Goal: Task Accomplishment & Management: Complete application form

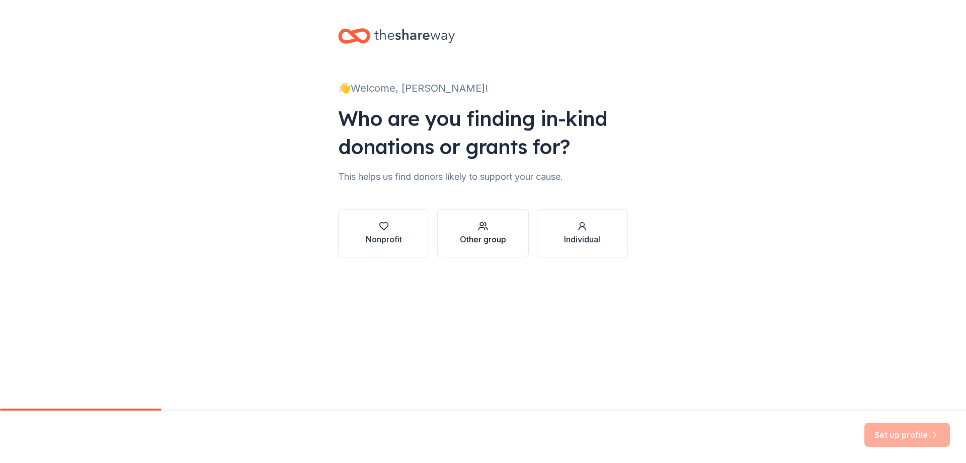
click at [488, 228] on div "button" at bounding box center [483, 226] width 46 height 10
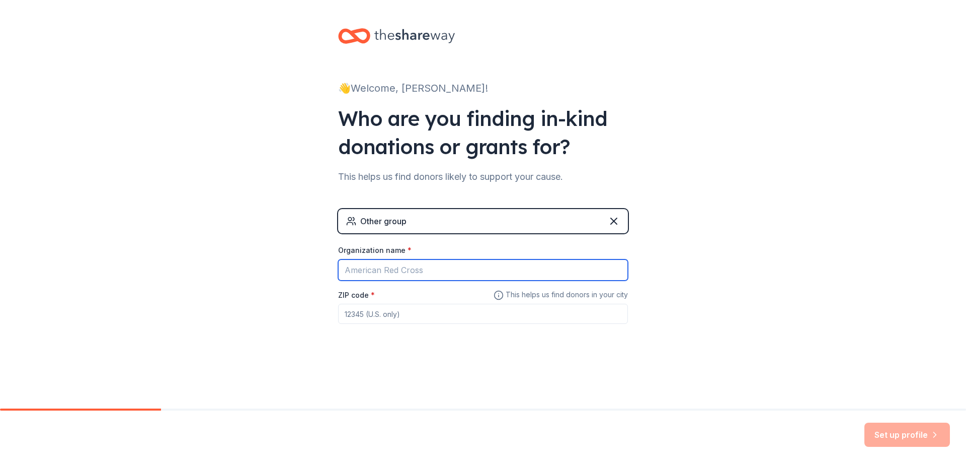
click at [396, 266] on input "Organization name *" at bounding box center [483, 269] width 290 height 21
click at [397, 268] on input "Organization name *" at bounding box center [483, 269] width 290 height 21
type input "Clinton Unit School District M Squad"
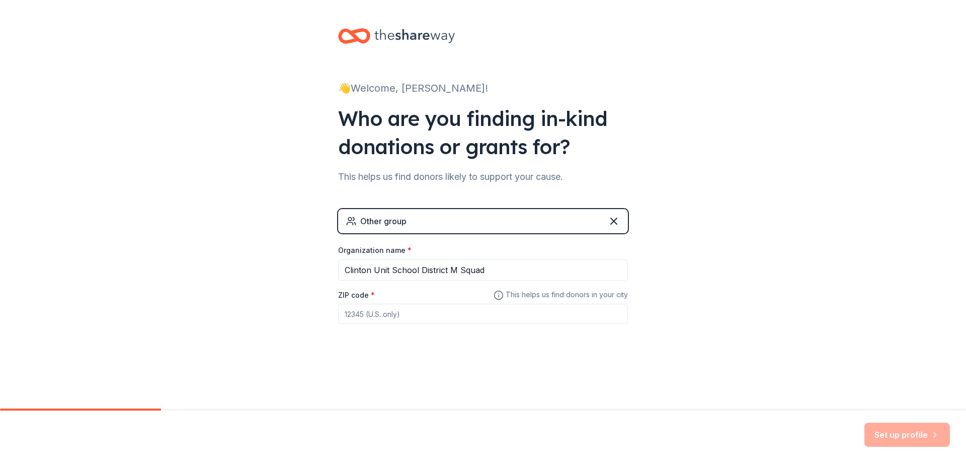
click at [428, 322] on input "ZIP code *" at bounding box center [483, 313] width 290 height 20
type input "61727"
click at [888, 436] on button "Set up profile" at bounding box center [908, 434] width 86 height 24
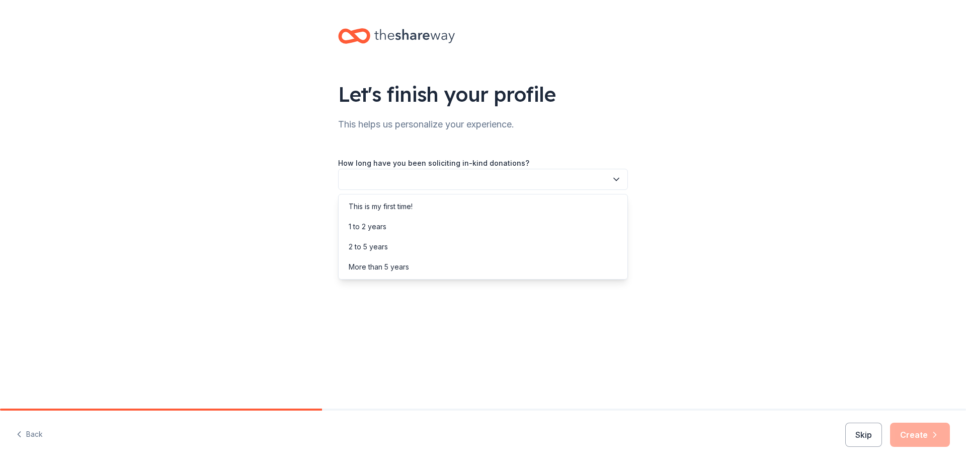
click at [436, 188] on button "button" at bounding box center [483, 179] width 290 height 21
click at [385, 214] on div "This is my first time!" at bounding box center [483, 206] width 285 height 20
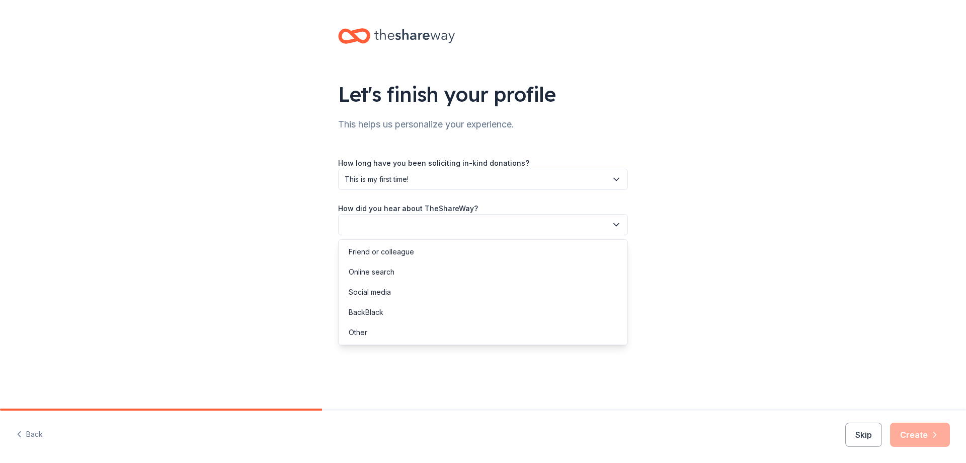
click at [385, 214] on button "button" at bounding box center [483, 224] width 290 height 21
click at [398, 272] on div "Online search" at bounding box center [483, 272] width 285 height 20
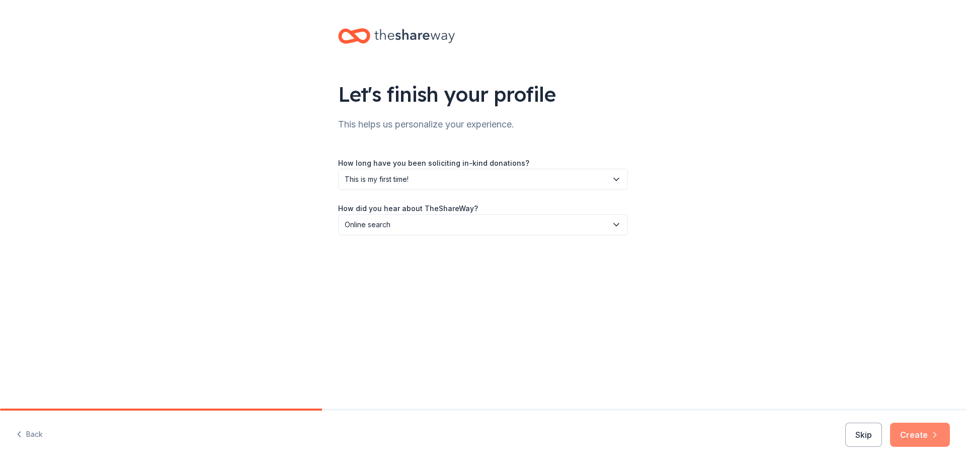
click at [932, 433] on icon "button" at bounding box center [935, 434] width 10 height 10
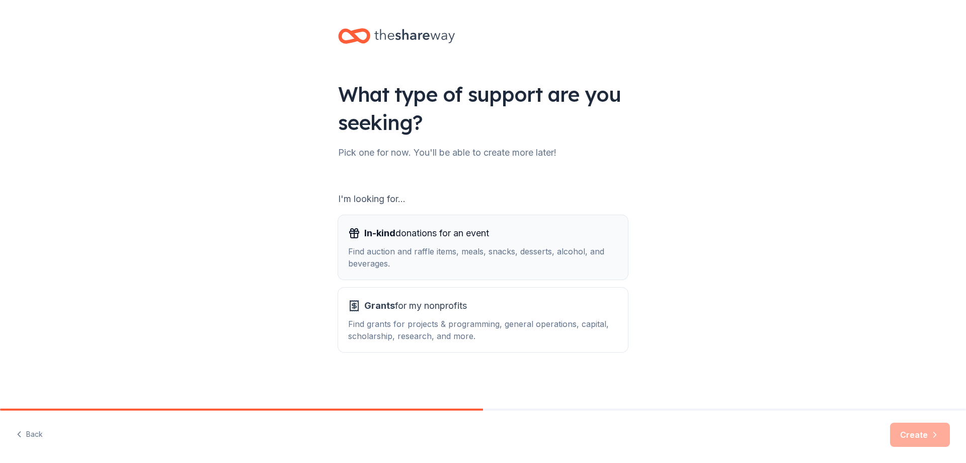
click at [415, 258] on div "Find auction and raffle items, meals, snacks, desserts, alcohol, and beverages." at bounding box center [483, 257] width 270 height 24
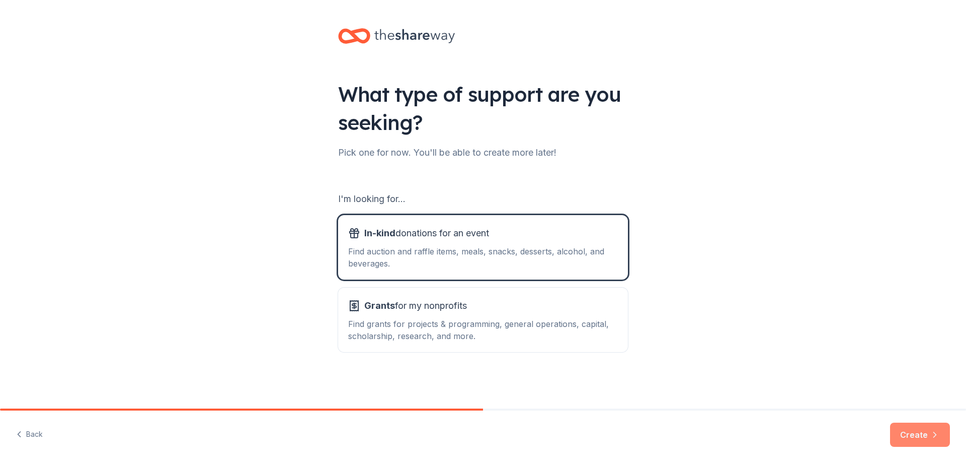
click at [915, 430] on button "Create" at bounding box center [920, 434] width 60 height 24
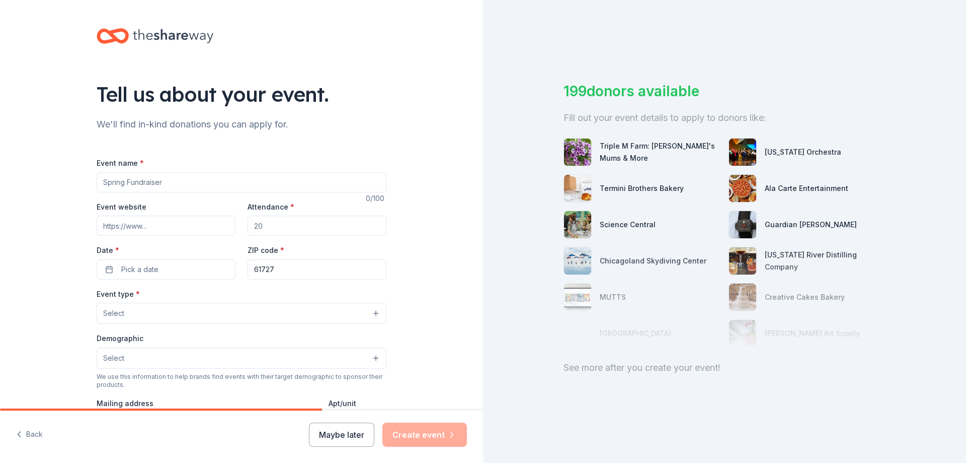
click at [156, 176] on input "Event name *" at bounding box center [242, 182] width 290 height 20
type input "M Squad Nationals Fundraiser"
type input "f"
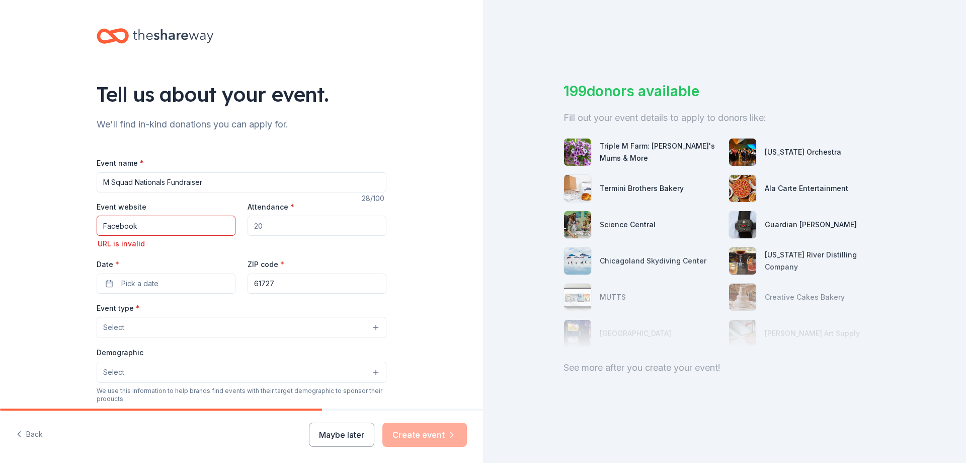
drag, startPoint x: 171, startPoint y: 229, endPoint x: 83, endPoint y: 226, distance: 88.6
click at [83, 226] on div "Tell us about your event. We'll find in-kind donations you can apply for. Event…" at bounding box center [242, 342] width 322 height 684
type input "www.facebook.com"
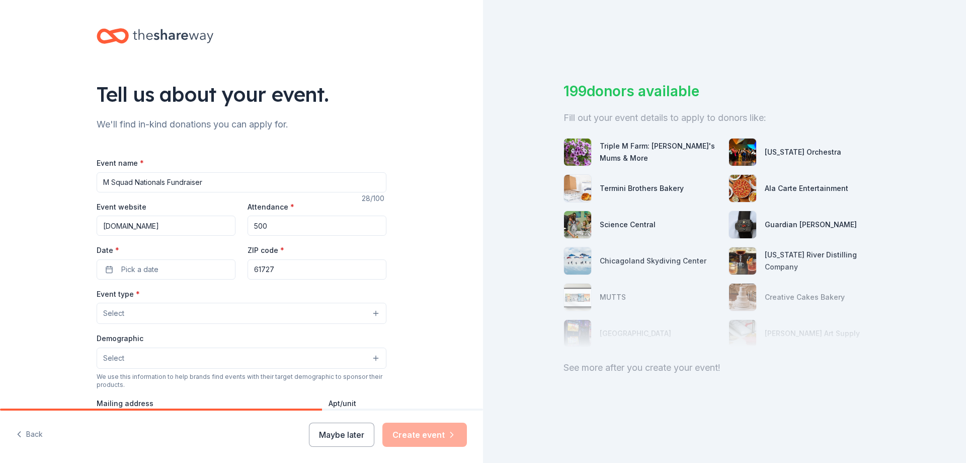
type input "500"
click at [157, 260] on button "Pick a date" at bounding box center [166, 269] width 139 height 20
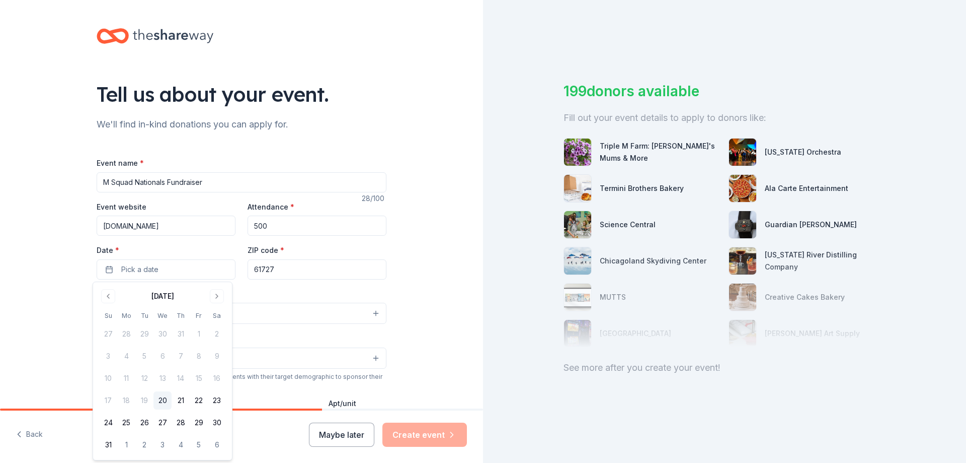
click at [224, 295] on div "August 2025" at bounding box center [162, 295] width 127 height 14
click at [222, 293] on button "Go to next month" at bounding box center [217, 296] width 14 height 14
click at [219, 291] on button "Go to next month" at bounding box center [217, 296] width 14 height 14
click at [224, 328] on button "1" at bounding box center [217, 334] width 18 height 18
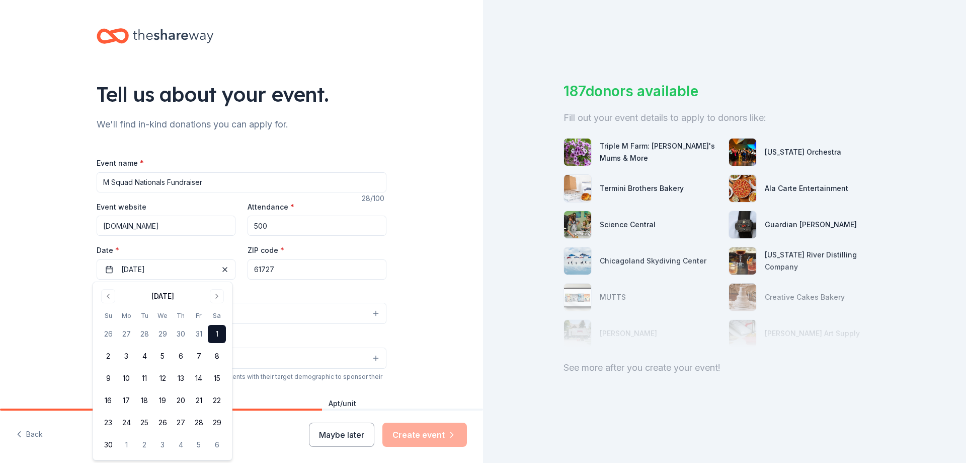
click at [45, 283] on div "Tell us about your event. We'll find in-kind donations you can apply for. Event…" at bounding box center [241, 335] width 483 height 670
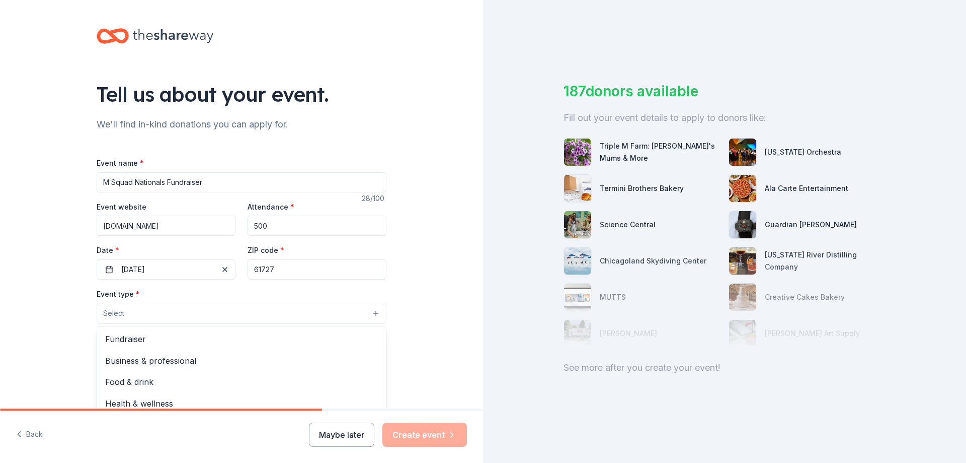
click at [127, 311] on button "Select" at bounding box center [242, 312] width 290 height 21
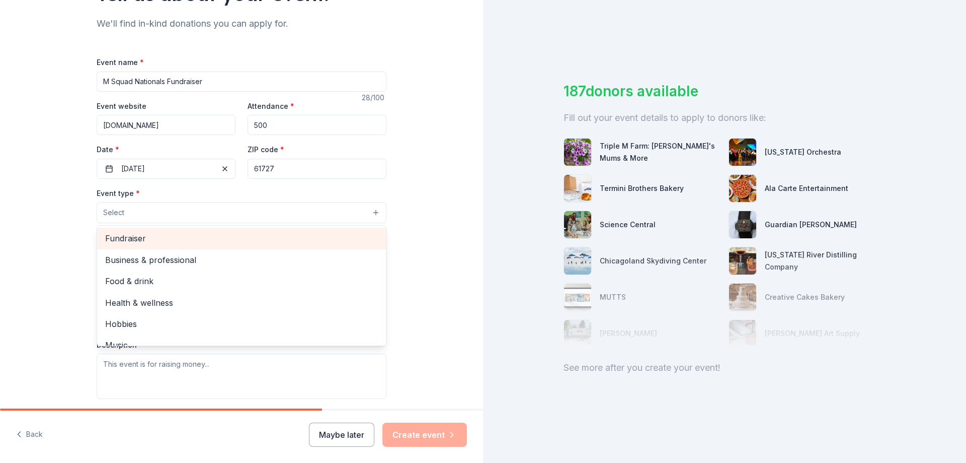
click at [144, 237] on span "Fundraiser" at bounding box center [241, 238] width 273 height 13
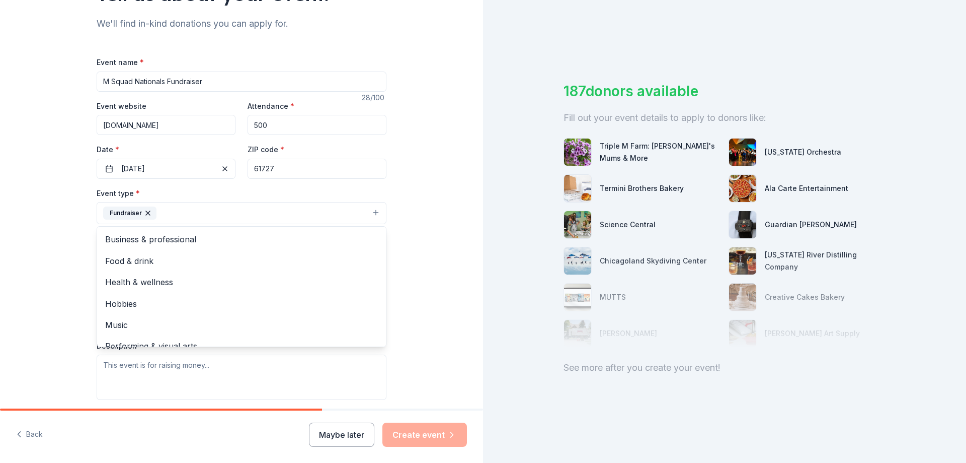
click at [67, 213] on div "Tell us about your event. We'll find in-kind donations you can apply for. Event…" at bounding box center [241, 234] width 483 height 671
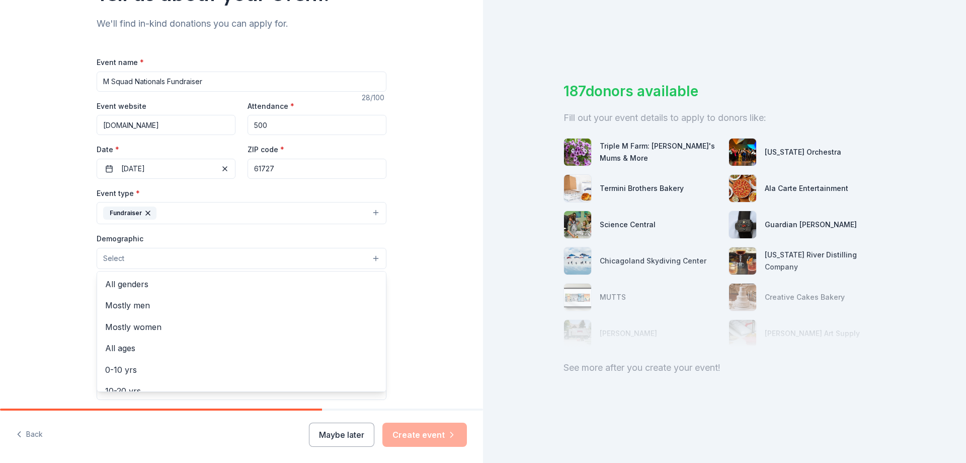
click at [179, 263] on button "Select" at bounding box center [242, 258] width 290 height 21
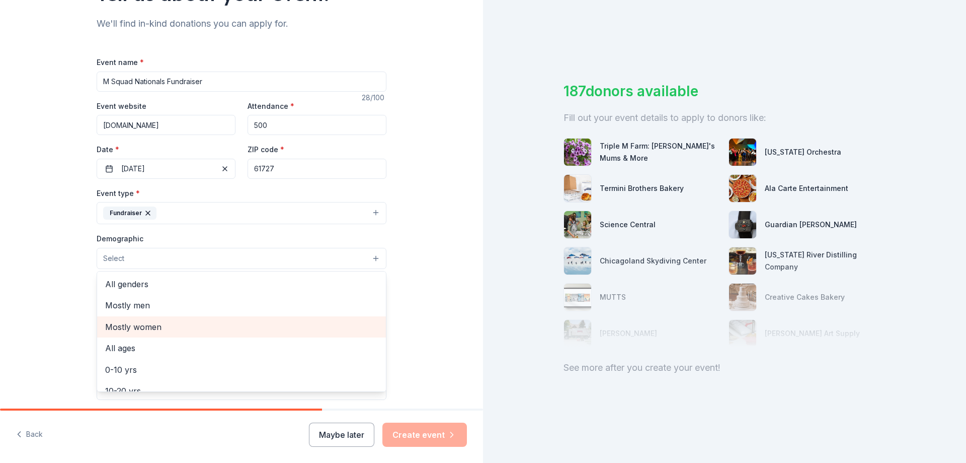
click at [136, 319] on div "Mostly women" at bounding box center [241, 326] width 289 height 21
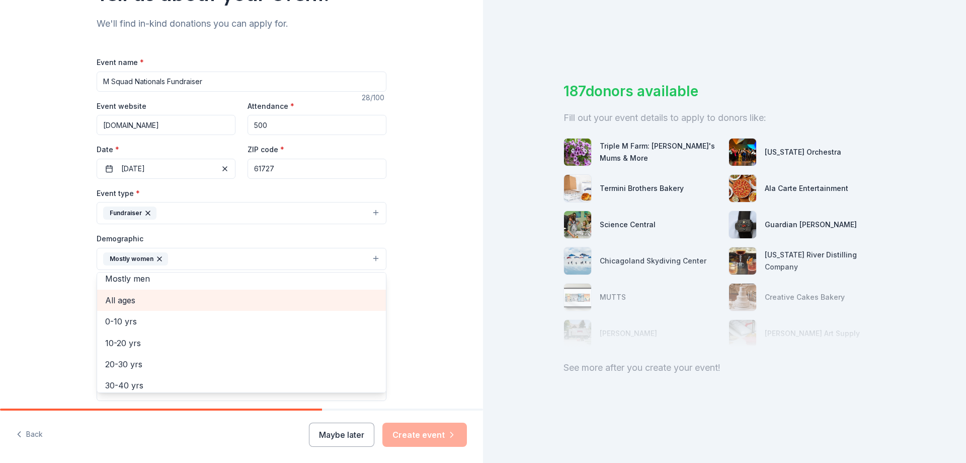
scroll to position [50, 0]
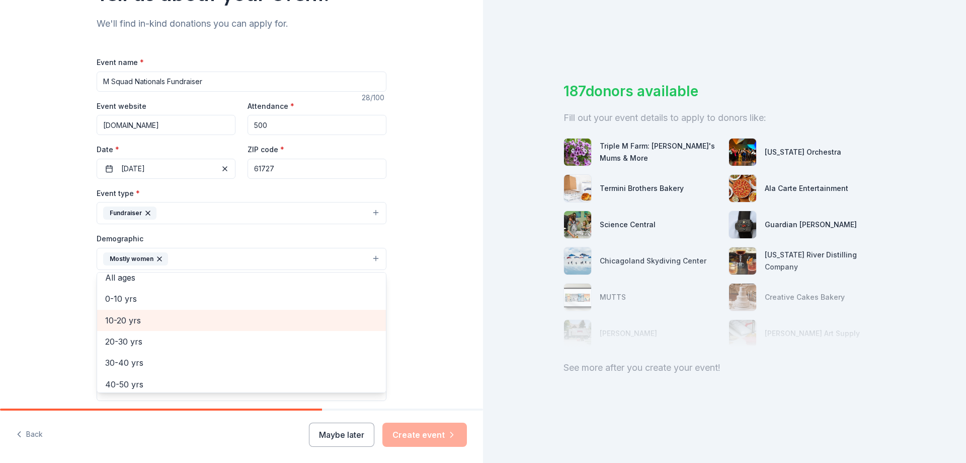
click at [136, 319] on span "10-20 yrs" at bounding box center [241, 320] width 273 height 13
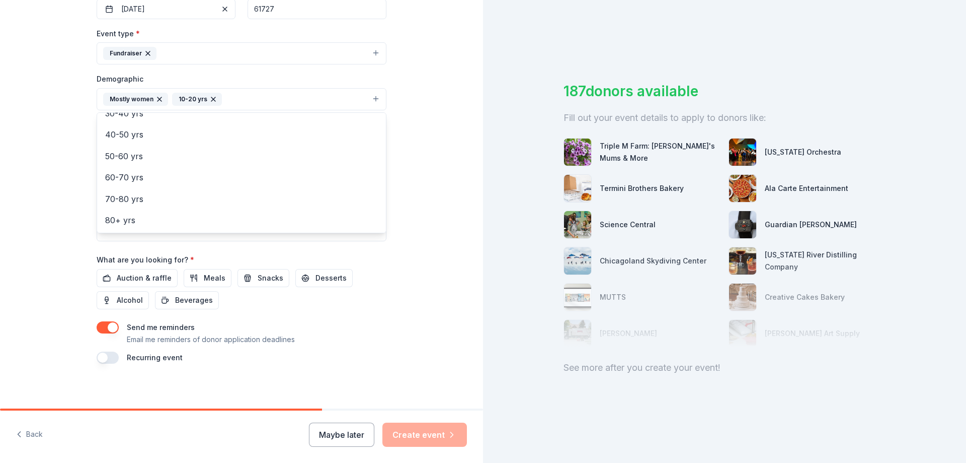
scroll to position [264, 0]
click at [155, 275] on div "Event name * M Squad Nationals Fundraiser 28 /100 Event website www.facebook.co…" at bounding box center [242, 126] width 290 height 467
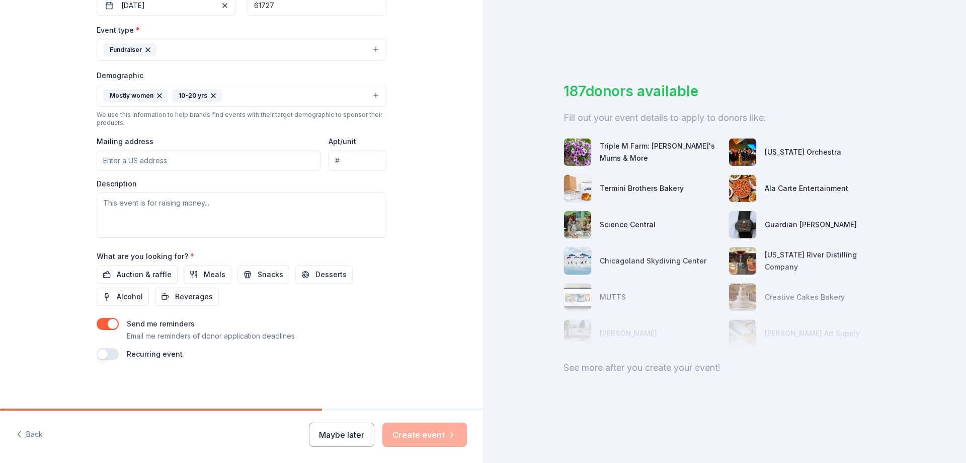
click at [102, 324] on button "button" at bounding box center [108, 324] width 22 height 12
click at [144, 201] on textarea at bounding box center [242, 214] width 290 height 45
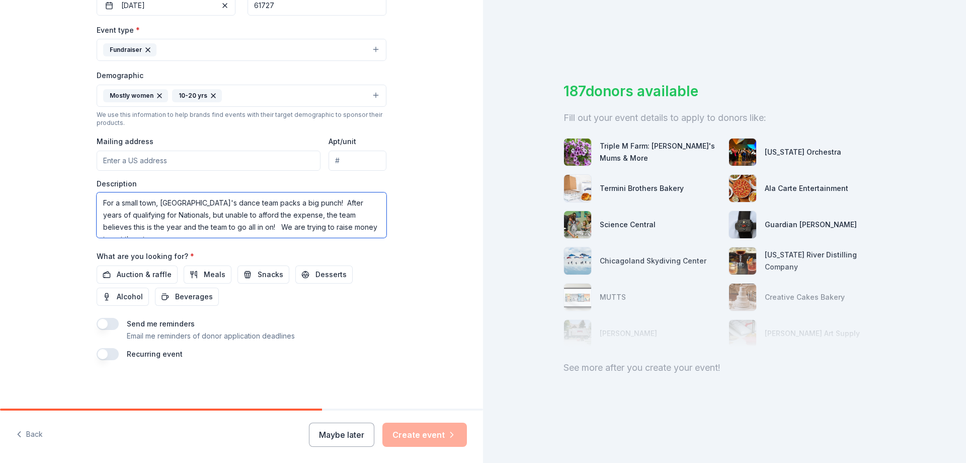
scroll to position [7, 0]
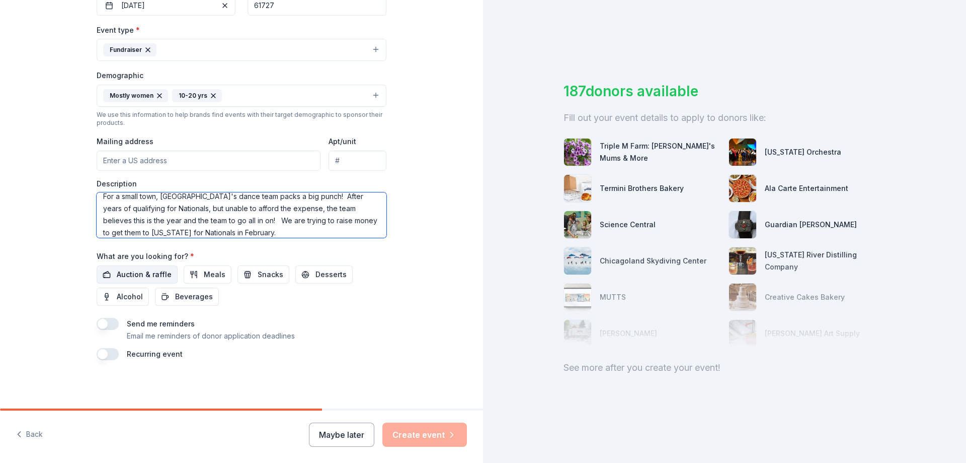
type textarea "For a small town, Clinton High School's dance team packs a big punch! After yea…"
click at [117, 274] on span "Auction & raffle" at bounding box center [144, 274] width 55 height 12
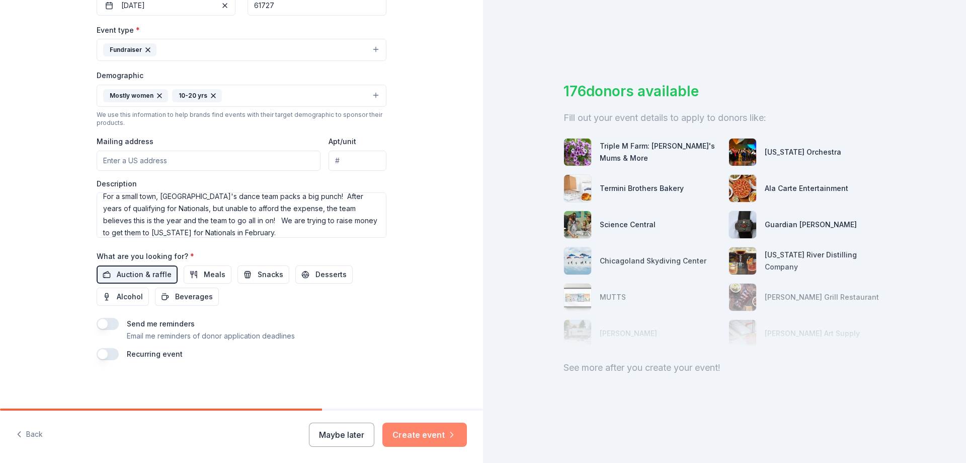
click at [441, 432] on button "Create event" at bounding box center [424, 434] width 85 height 24
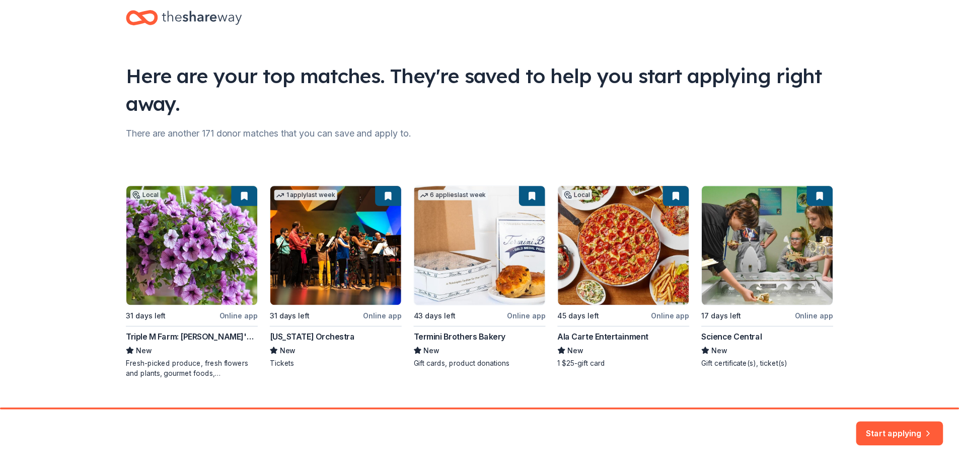
scroll to position [39, 0]
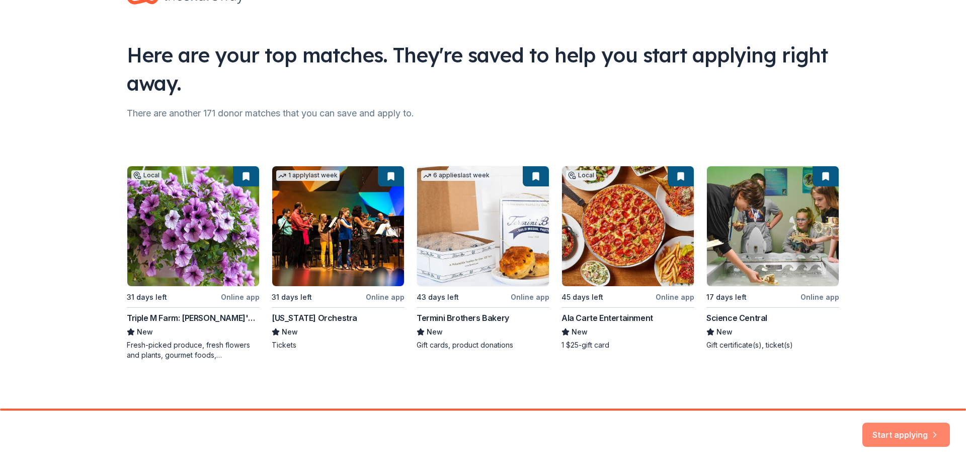
click at [908, 432] on button "Start applying" at bounding box center [907, 428] width 88 height 24
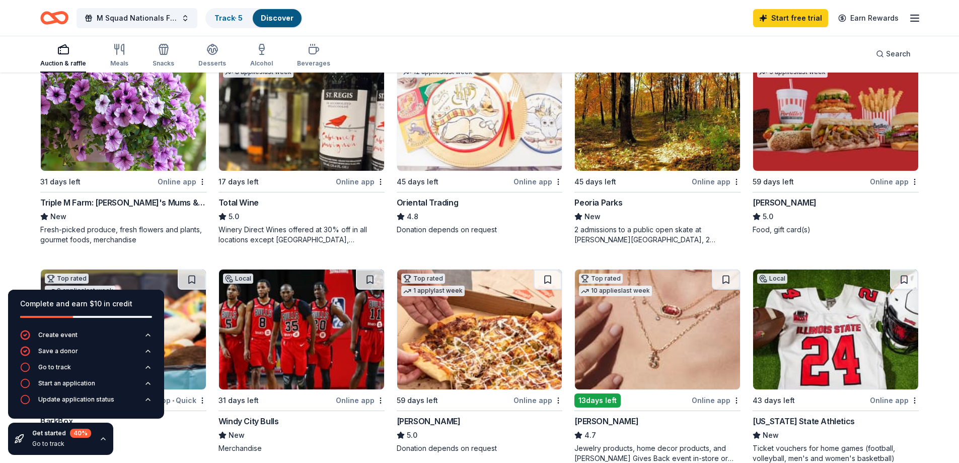
scroll to position [151, 0]
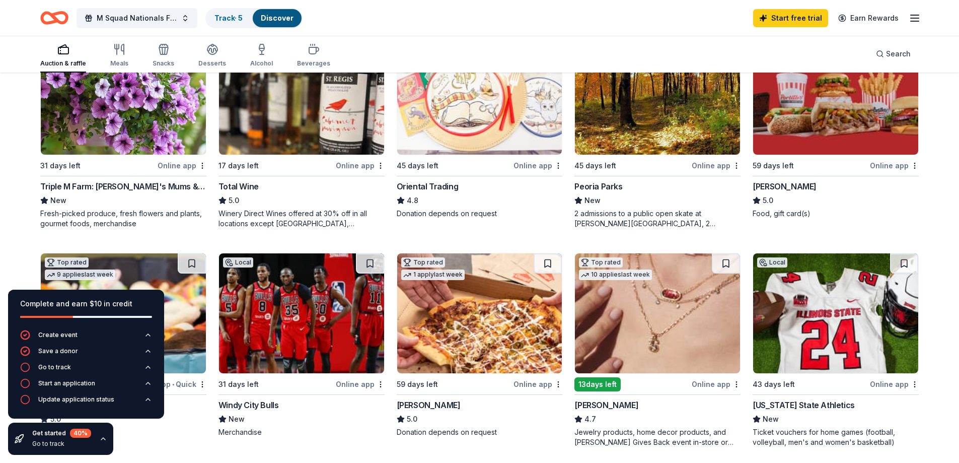
click at [179, 162] on div "Online app" at bounding box center [182, 165] width 49 height 13
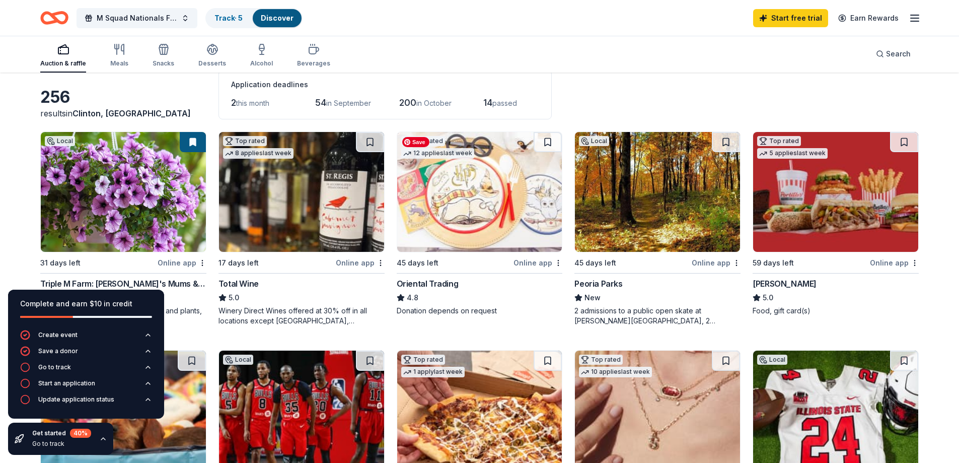
scroll to position [0, 0]
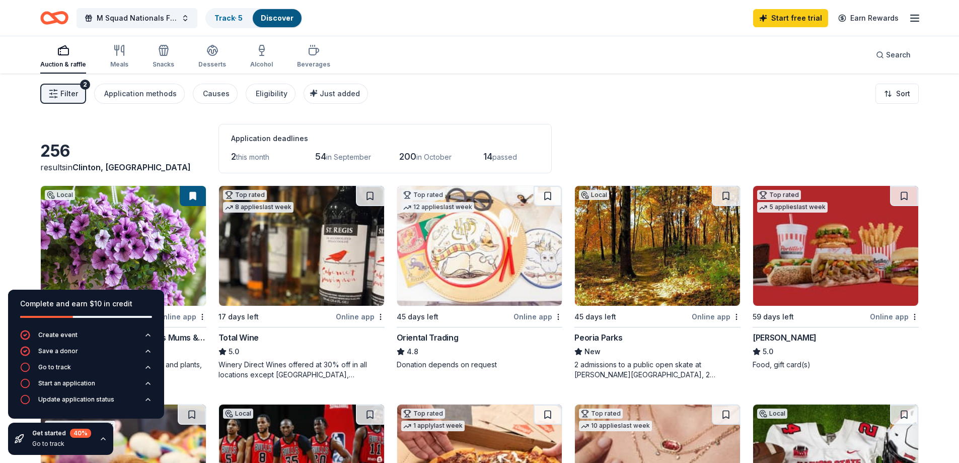
click at [359, 318] on div "Online app" at bounding box center [360, 316] width 49 height 13
click at [538, 317] on div "Online app" at bounding box center [537, 316] width 49 height 13
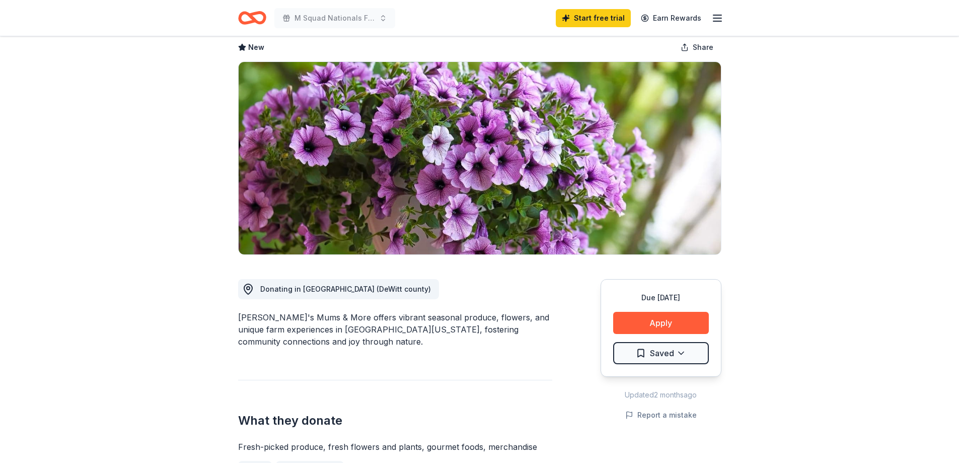
scroll to position [101, 0]
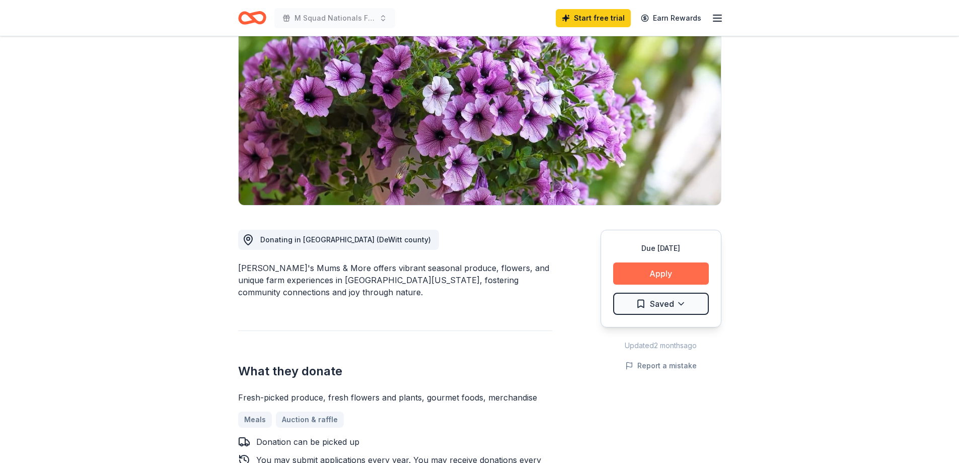
click at [644, 275] on button "Apply" at bounding box center [661, 273] width 96 height 22
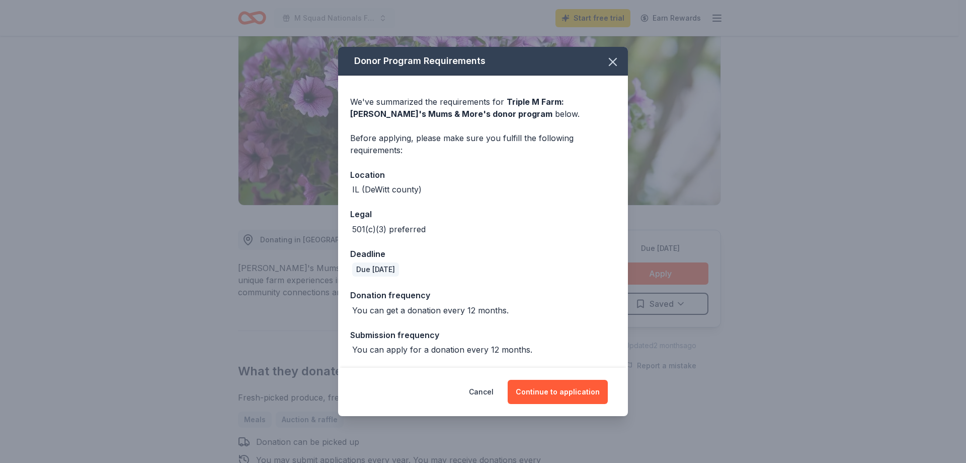
click at [88, 293] on div "Donor Program Requirements We've summarized the requirements for Triple M Farm:…" at bounding box center [483, 231] width 966 height 463
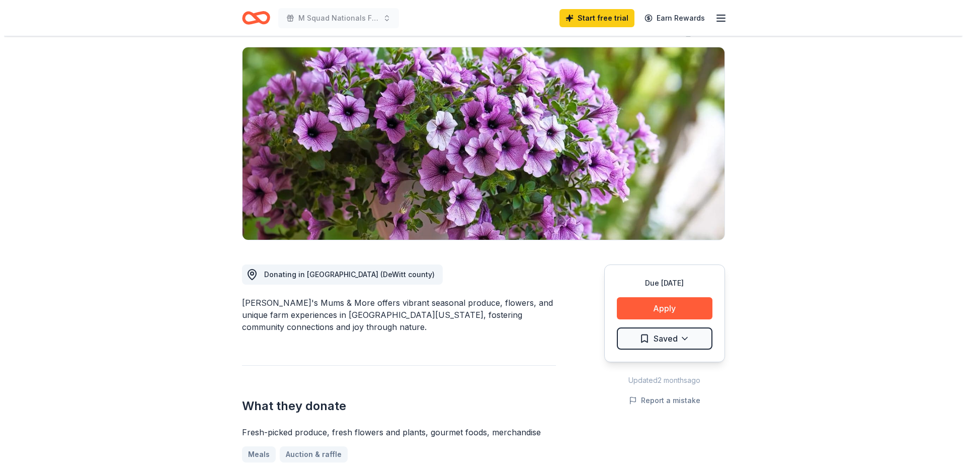
scroll to position [50, 0]
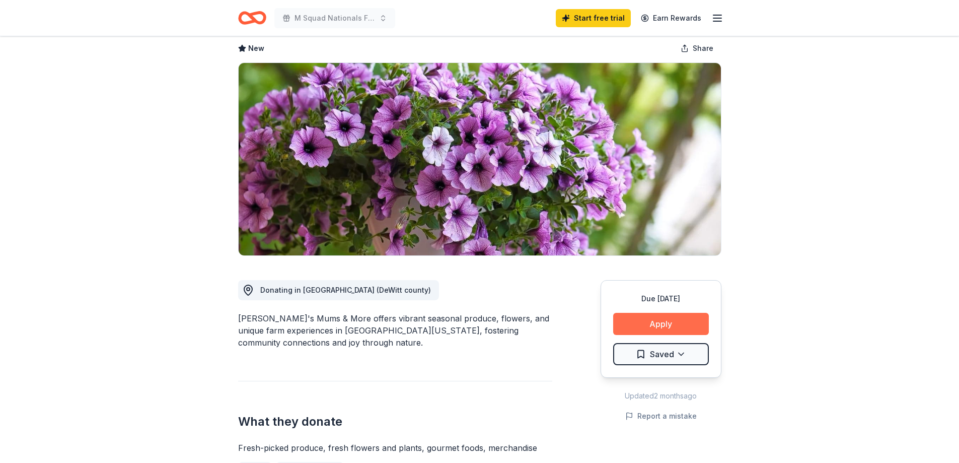
click at [649, 318] on button "Apply" at bounding box center [661, 324] width 96 height 22
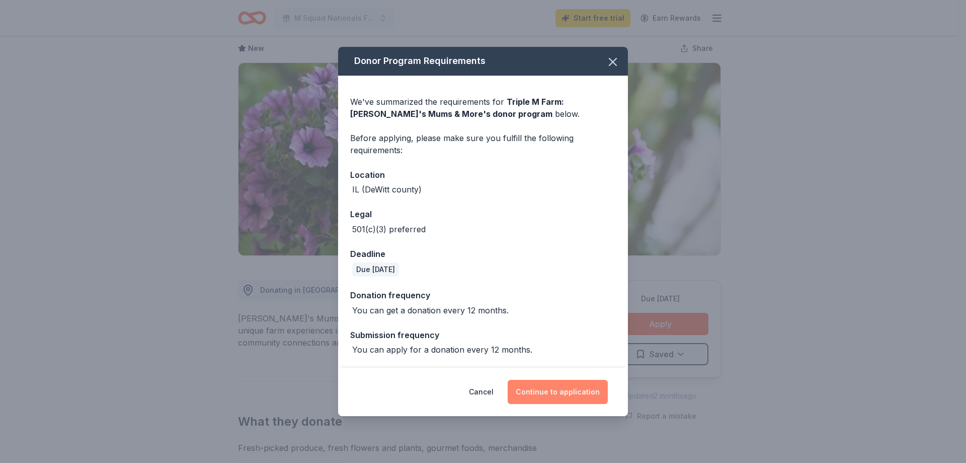
click at [577, 392] on button "Continue to application" at bounding box center [558, 391] width 100 height 24
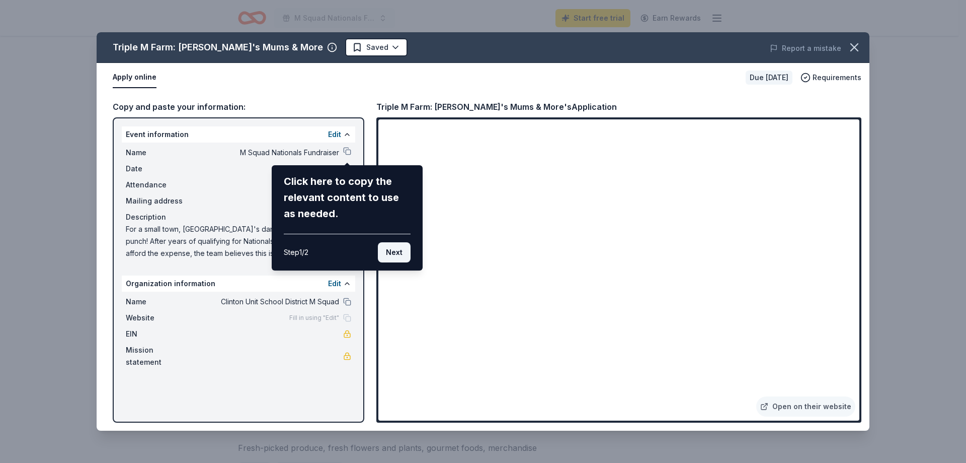
click at [389, 258] on button "Next" at bounding box center [394, 252] width 33 height 20
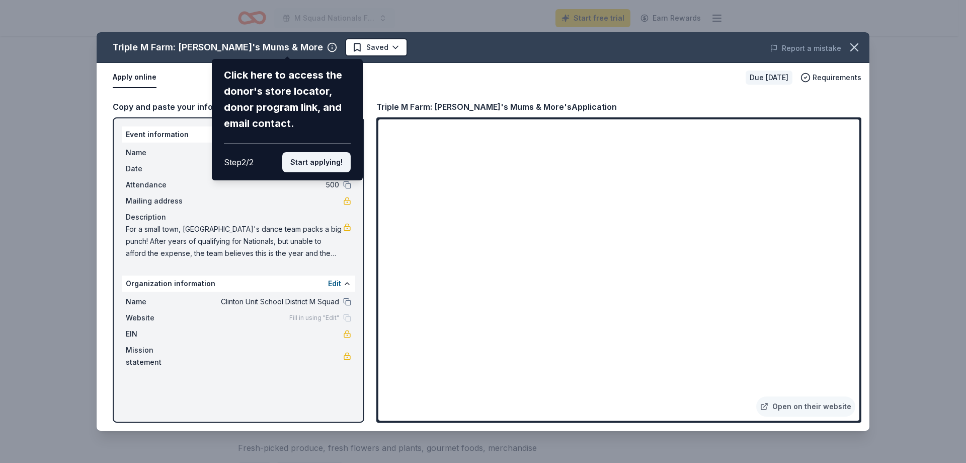
click at [316, 161] on button "Start applying!" at bounding box center [316, 162] width 68 height 20
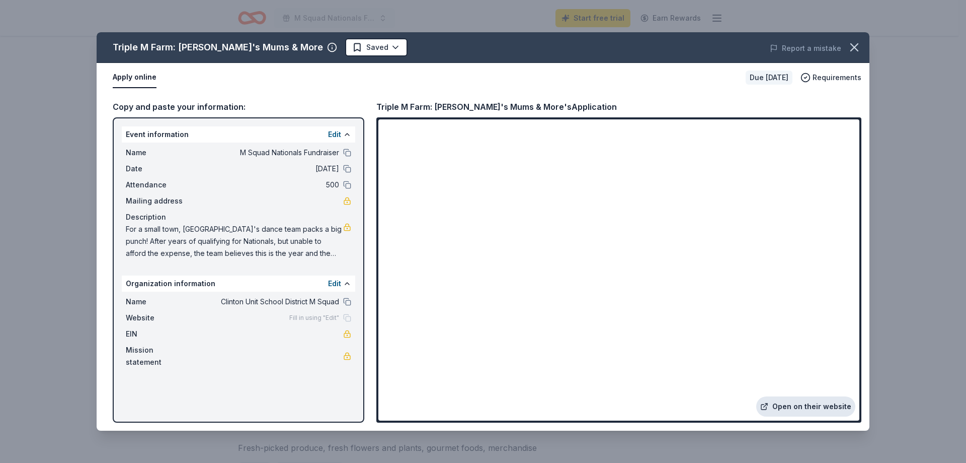
click at [822, 403] on link "Open on their website" at bounding box center [805, 406] width 99 height 20
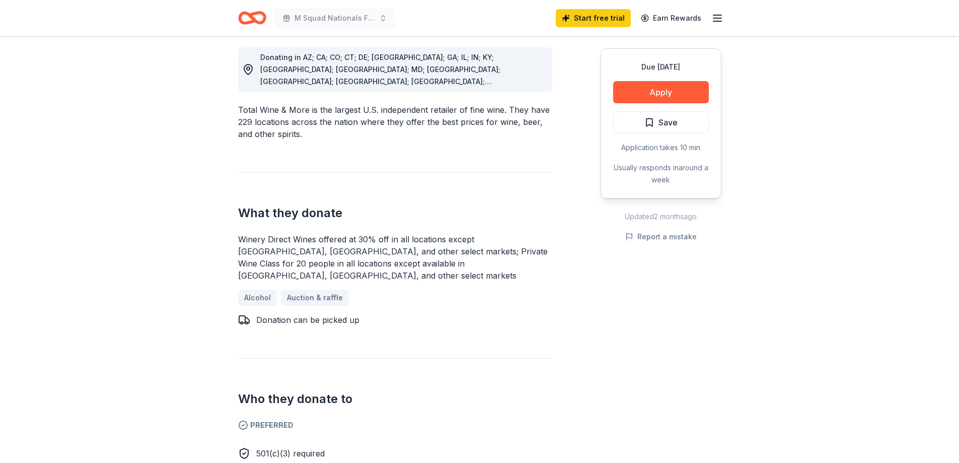
scroll to position [302, 0]
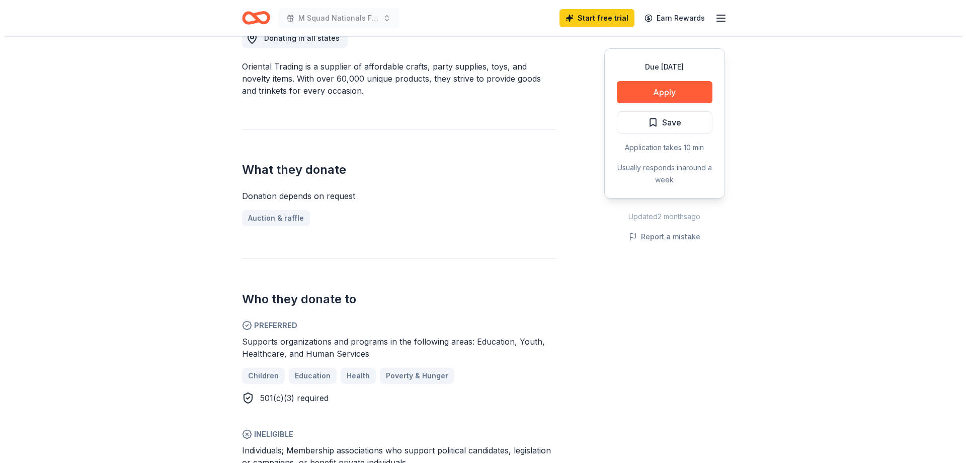
scroll to position [403, 0]
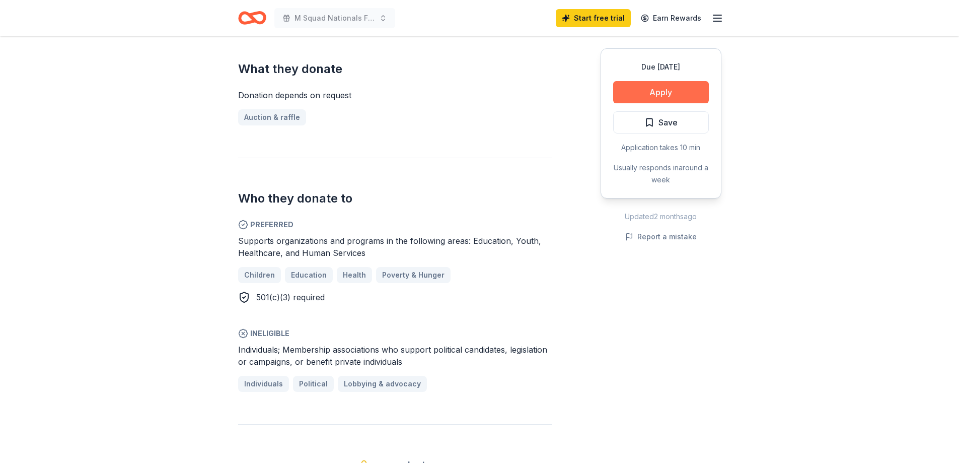
click at [654, 94] on button "Apply" at bounding box center [661, 92] width 96 height 22
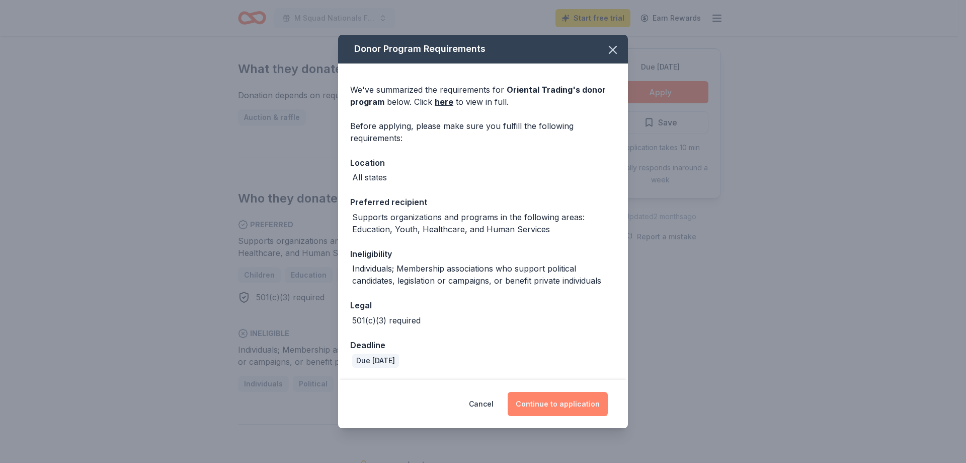
click at [555, 411] on button "Continue to application" at bounding box center [558, 404] width 100 height 24
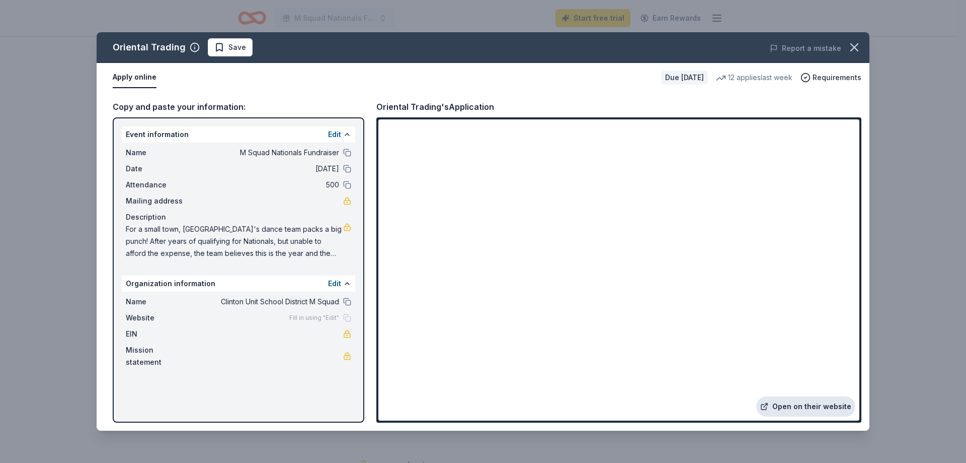
click at [821, 407] on link "Open on their website" at bounding box center [805, 406] width 99 height 20
